Goal: Find specific page/section: Find specific page/section

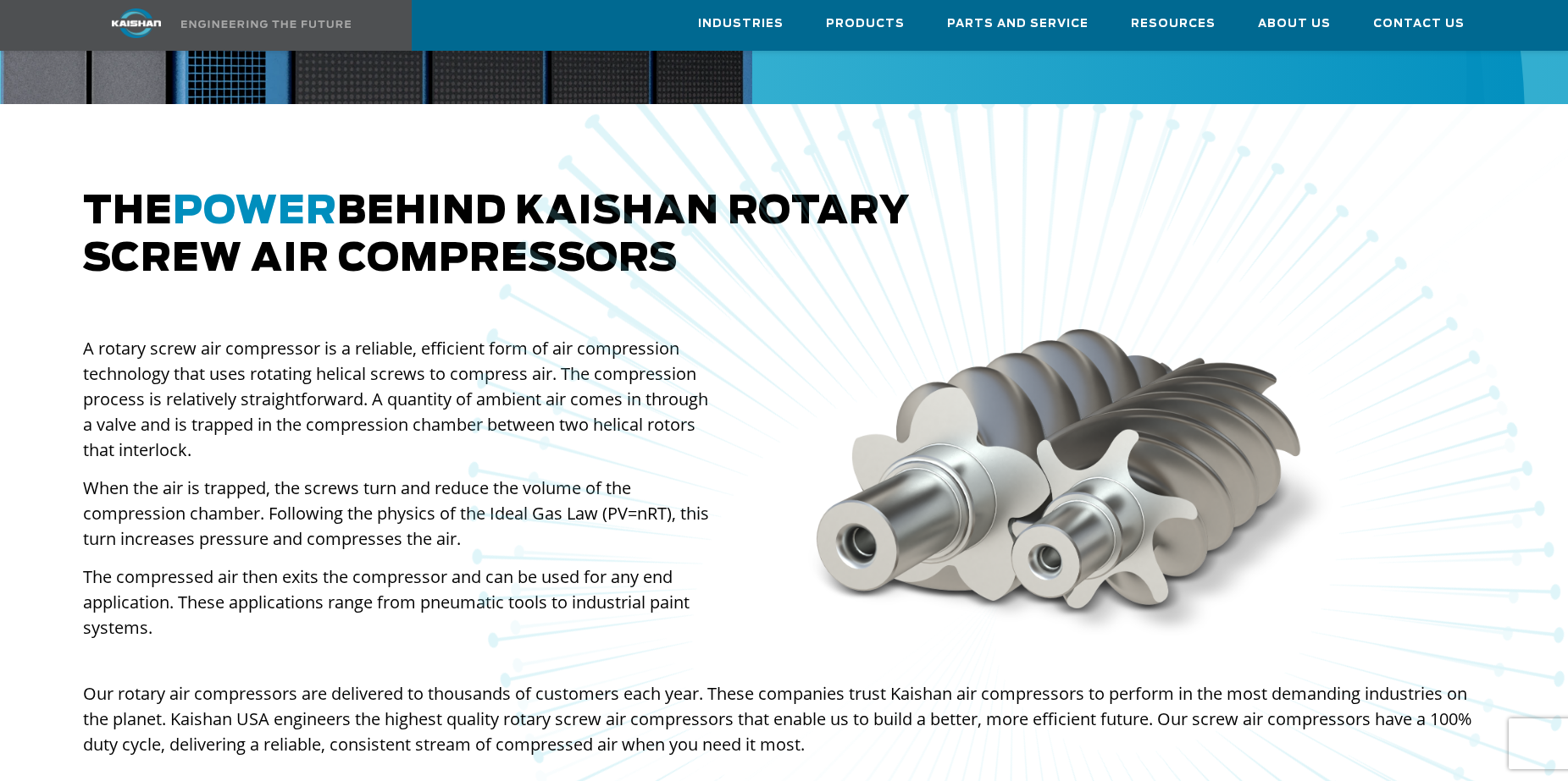
scroll to position [685, 0]
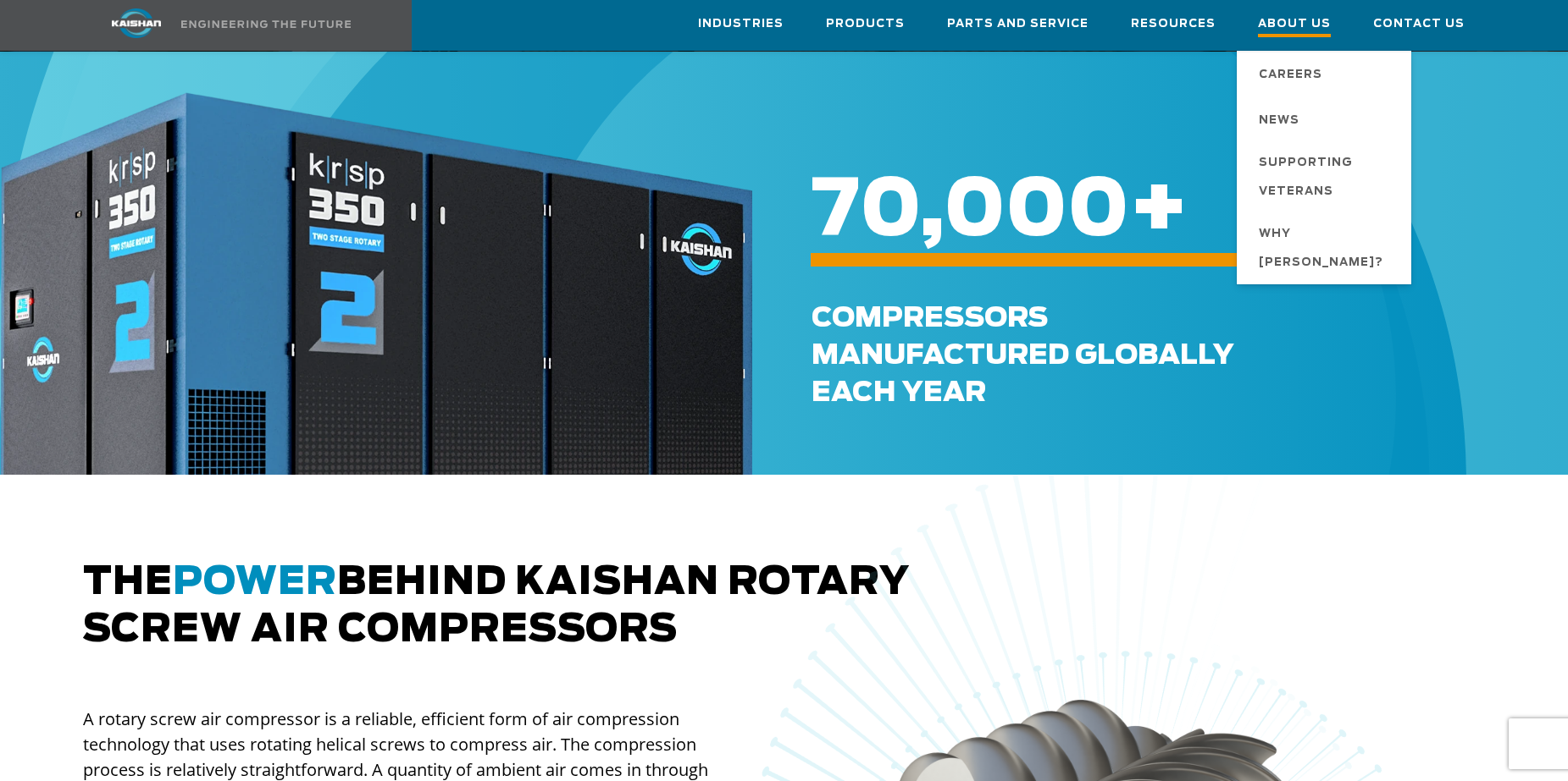
click at [1298, 23] on span "About Us" at bounding box center [1294, 25] width 73 height 23
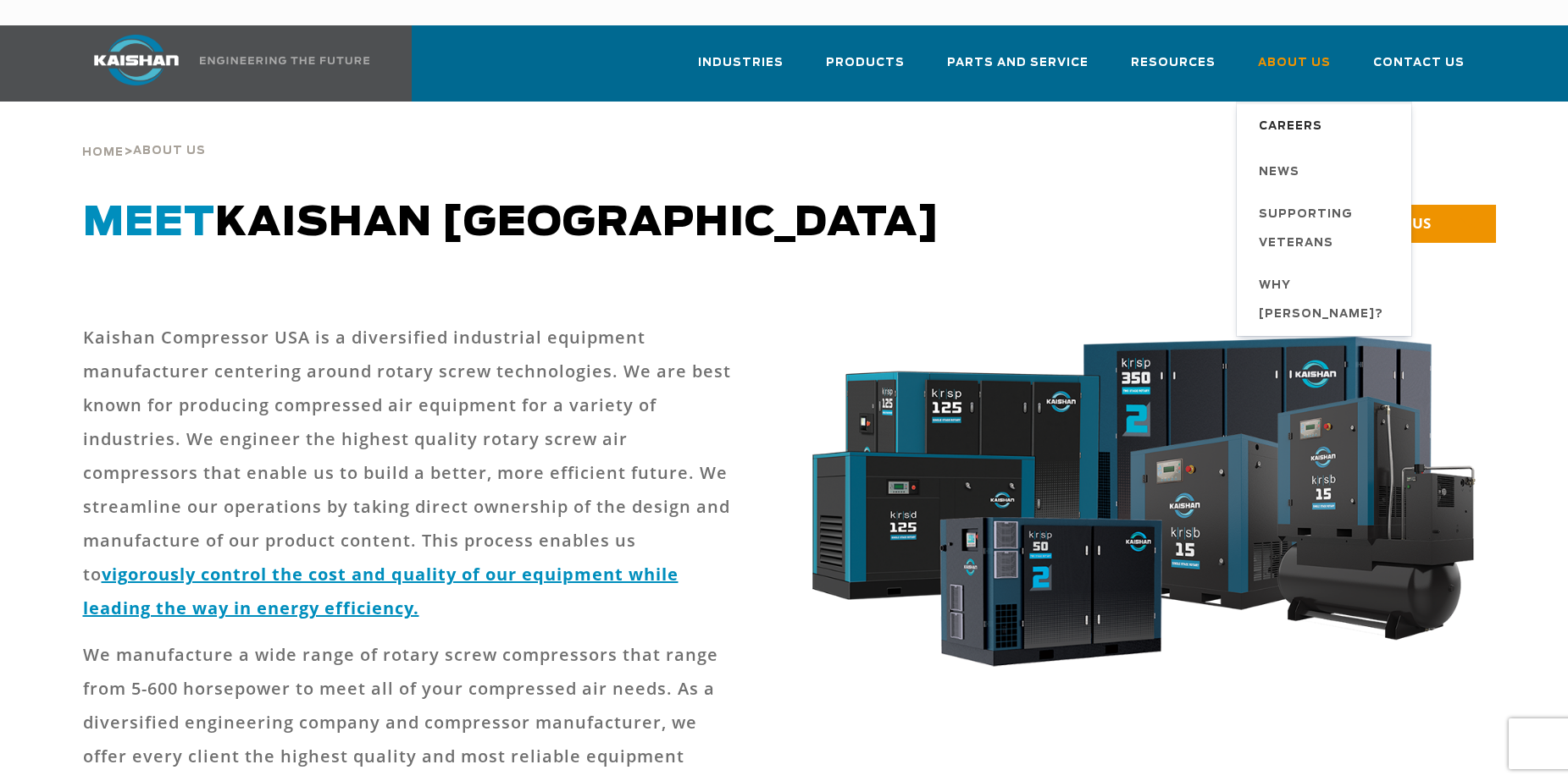
click at [1273, 113] on span "Careers" at bounding box center [1290, 127] width 64 height 29
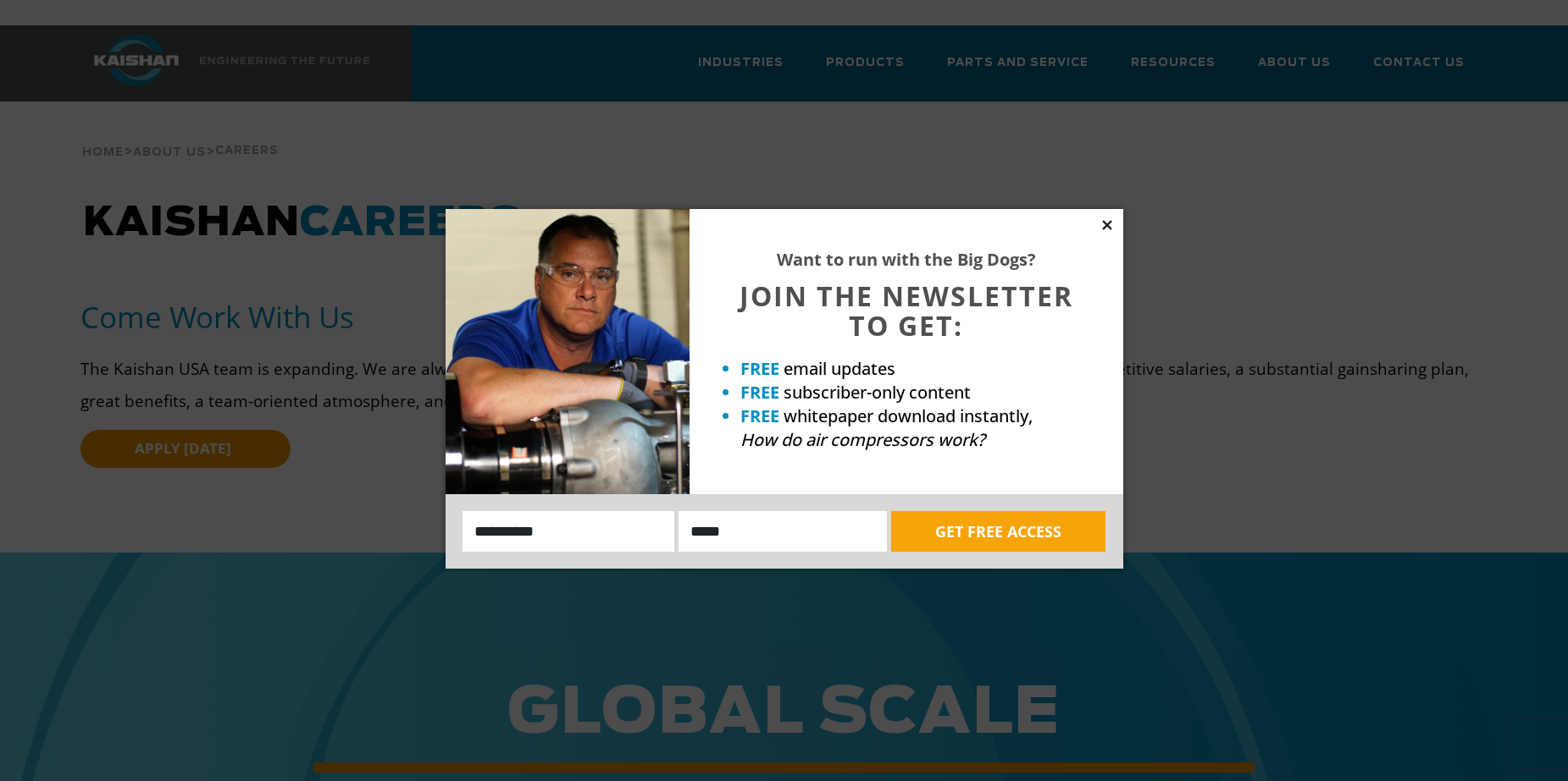
click at [1108, 227] on icon at bounding box center [1106, 225] width 10 height 10
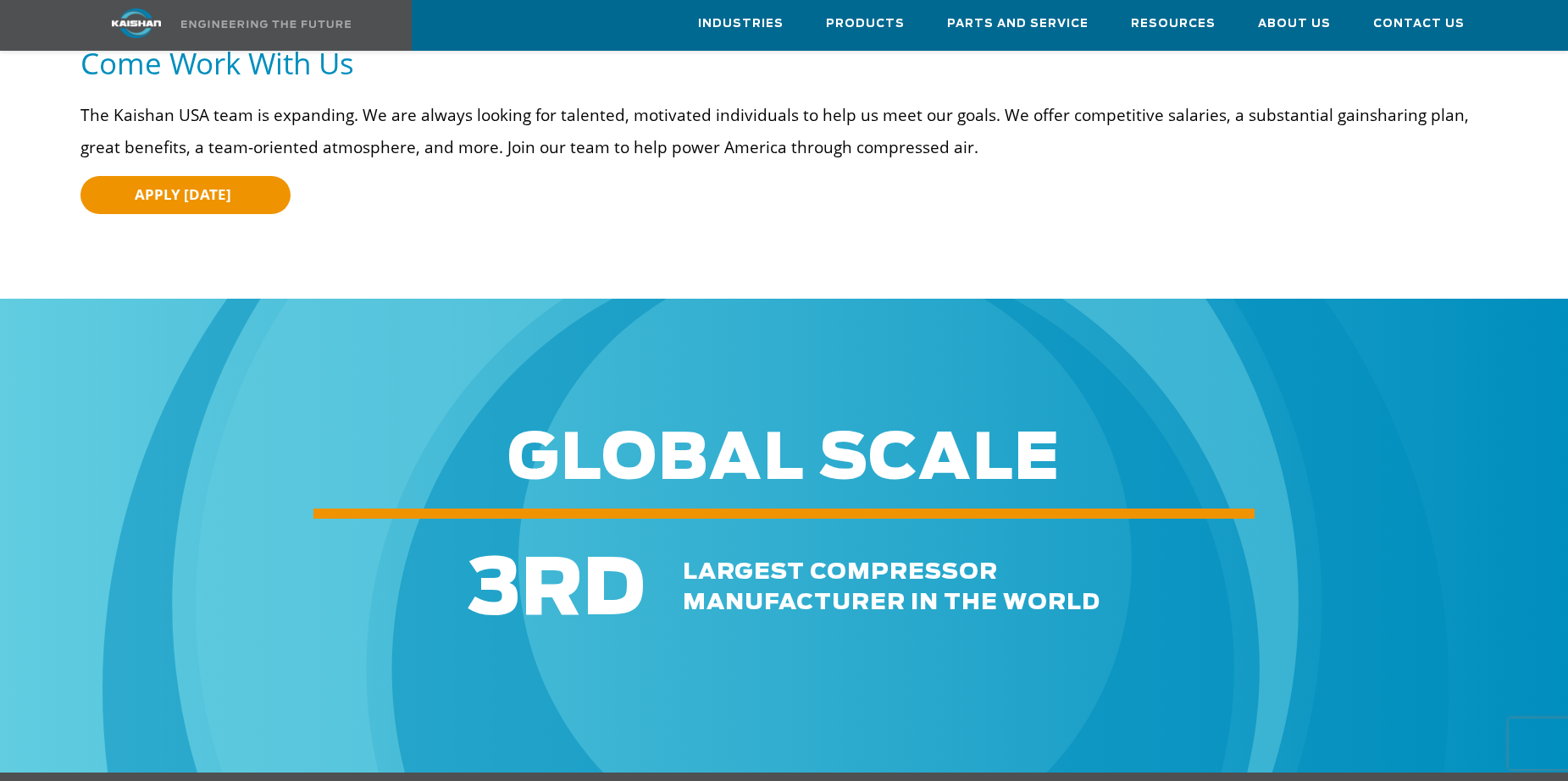
scroll to position [85, 0]
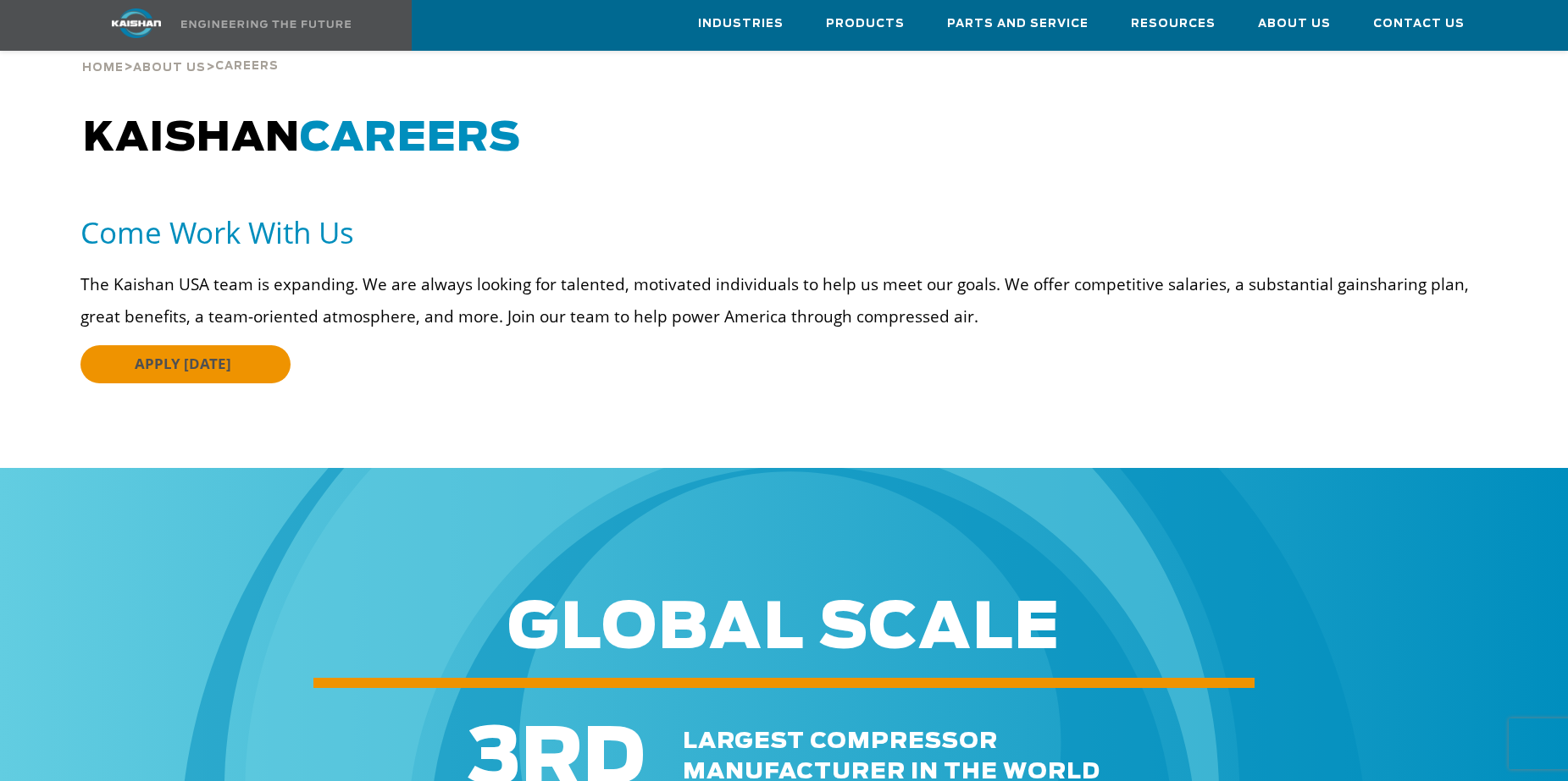
click at [172, 354] on span "APPLY [DATE]" at bounding box center [183, 364] width 96 height 19
